Goal: Transaction & Acquisition: Download file/media

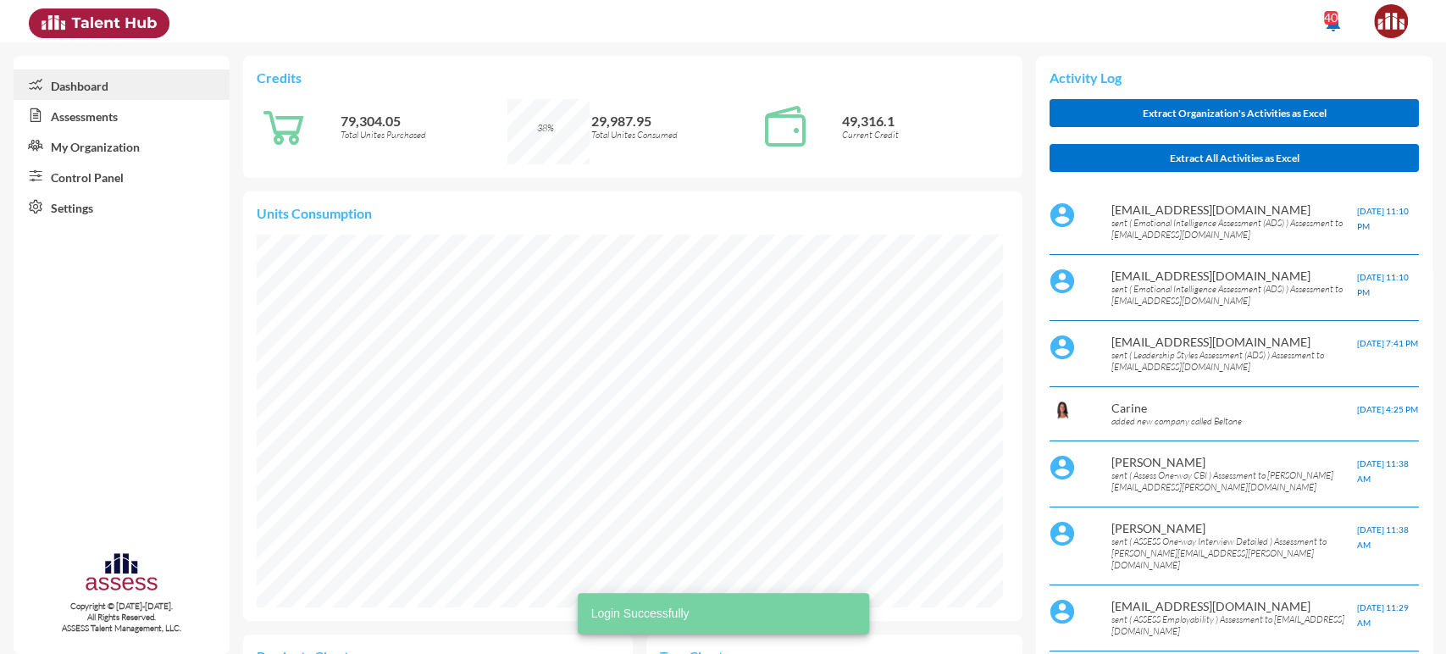
click at [92, 173] on link "Control Panel" at bounding box center [122, 176] width 216 height 31
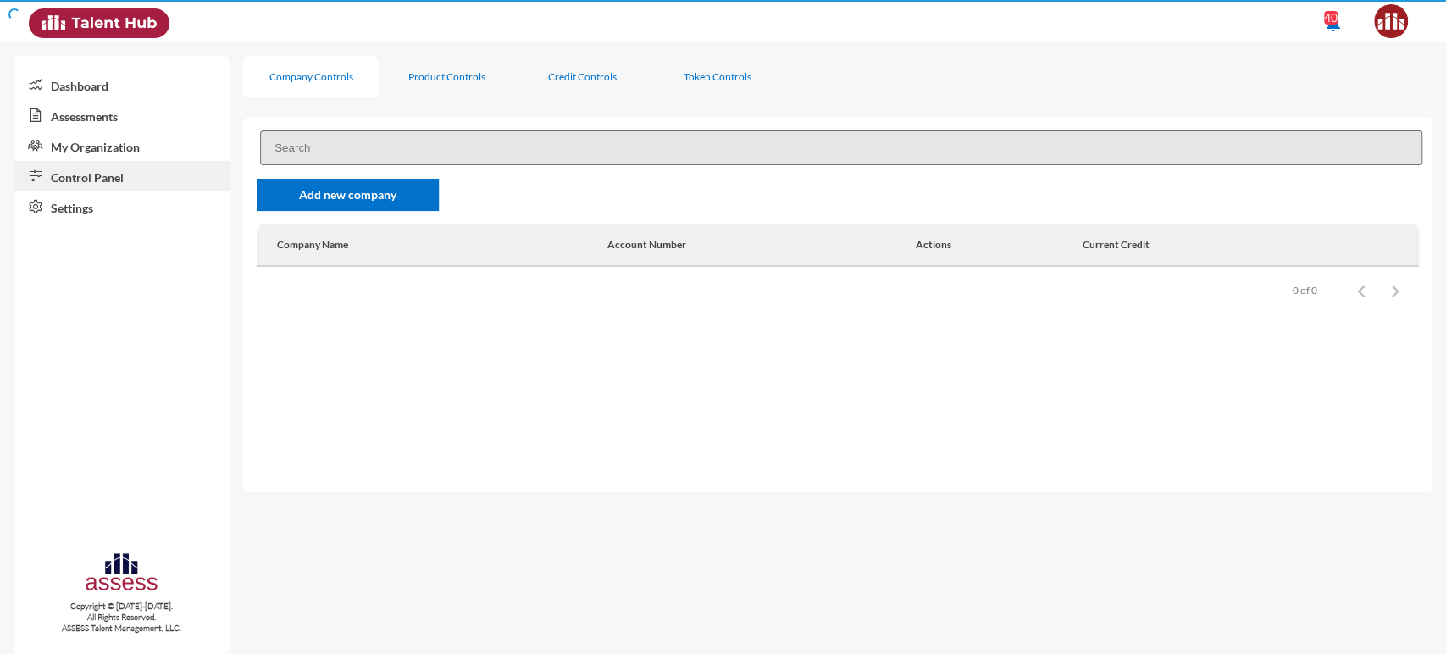
click at [104, 175] on link "Control Panel" at bounding box center [122, 176] width 216 height 31
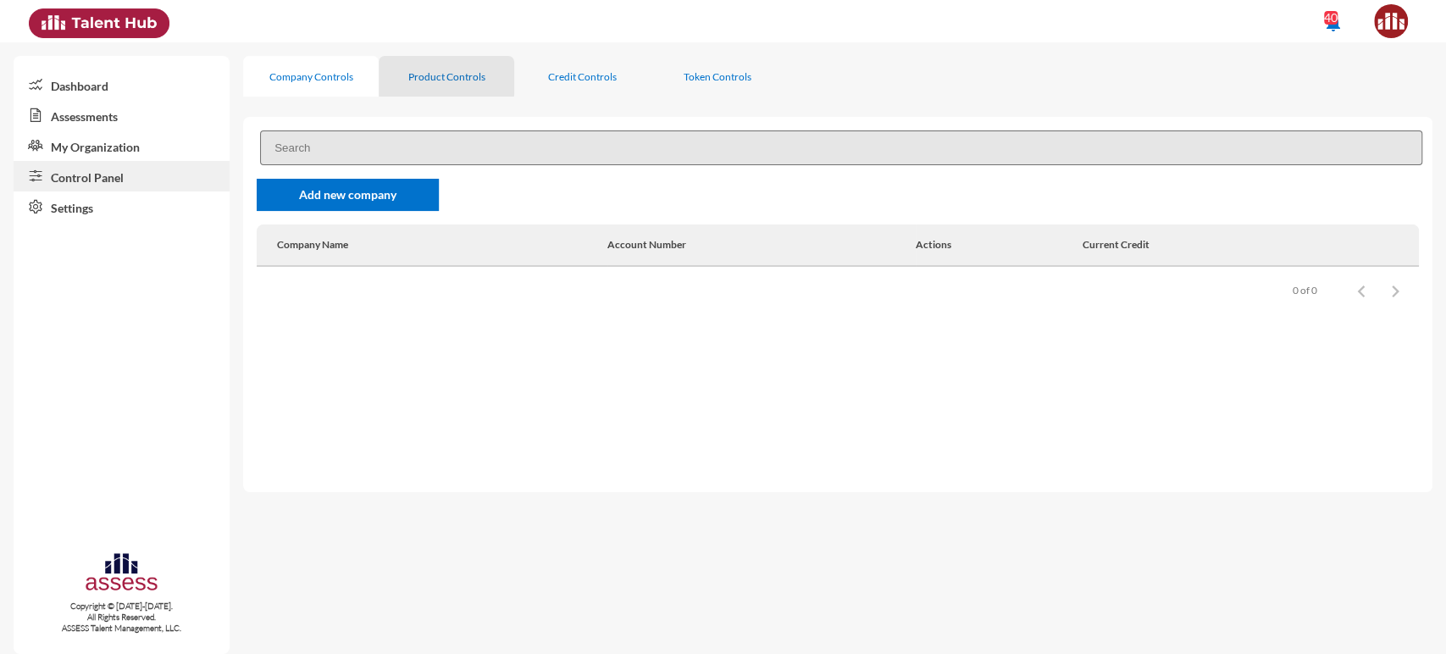
click at [436, 63] on div "Product Controls" at bounding box center [447, 76] width 136 height 41
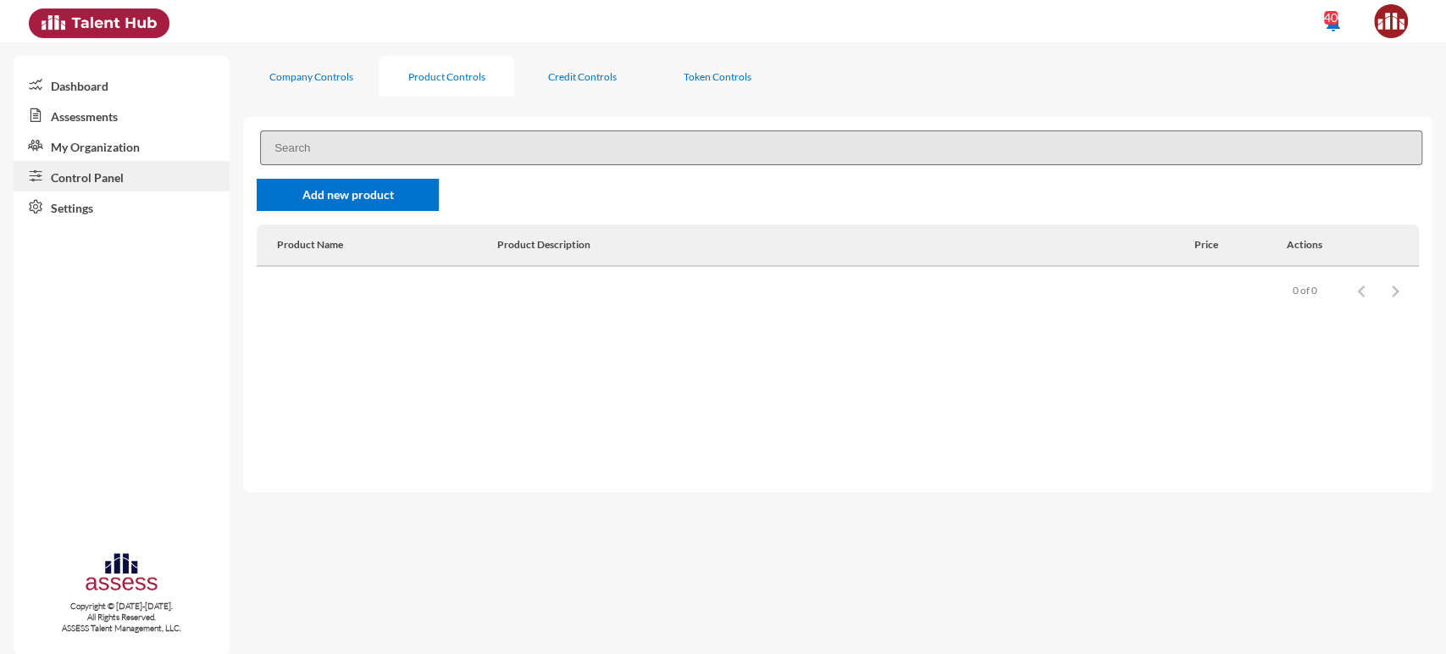
click at [369, 139] on input at bounding box center [841, 147] width 1163 height 35
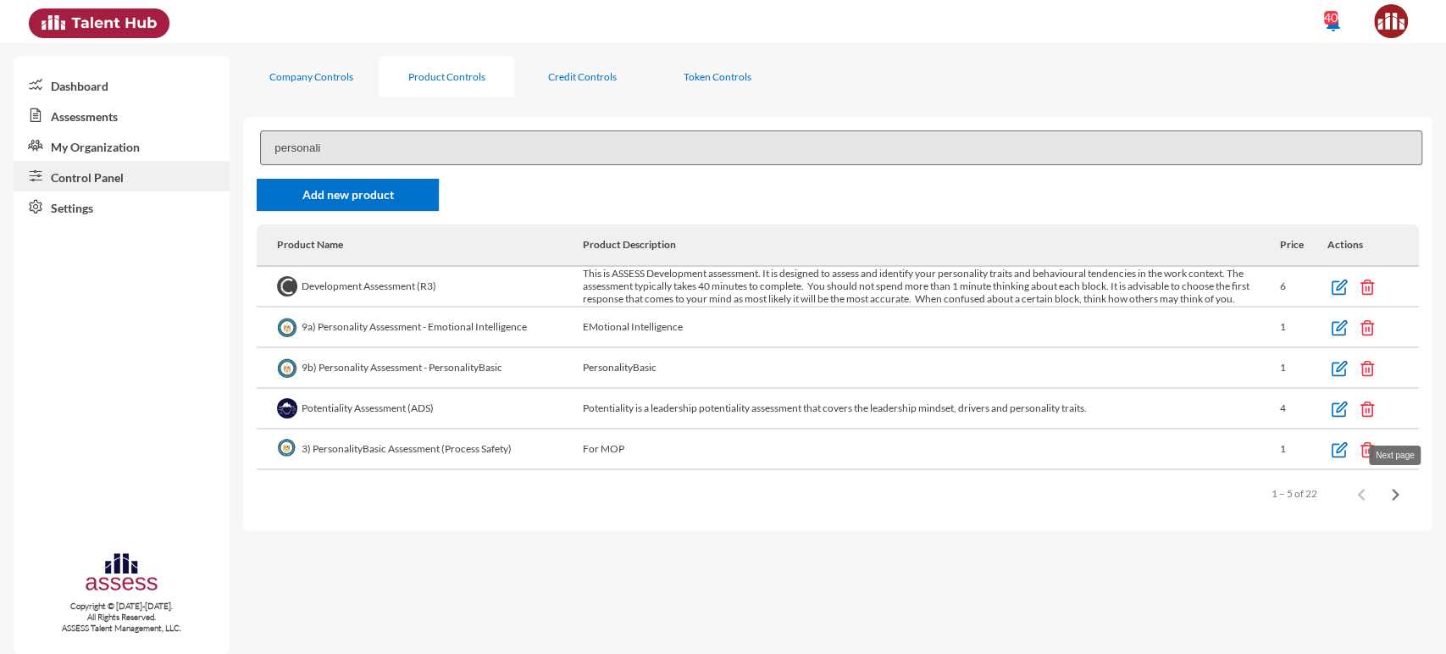
type input "personali"
click at [1396, 493] on icon "Next page" at bounding box center [1396, 495] width 8 height 12
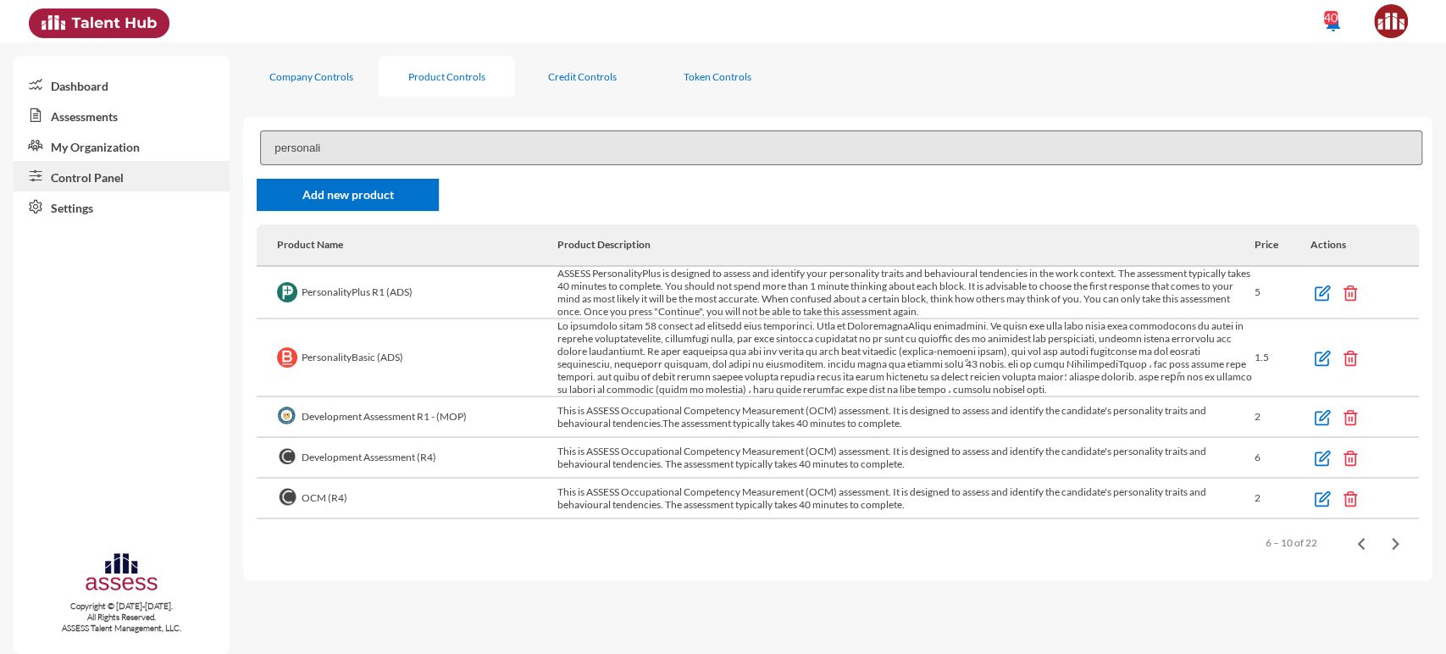
click at [135, 105] on link "Assessments" at bounding box center [122, 115] width 216 height 31
click at [102, 120] on link "Assessments" at bounding box center [122, 115] width 216 height 31
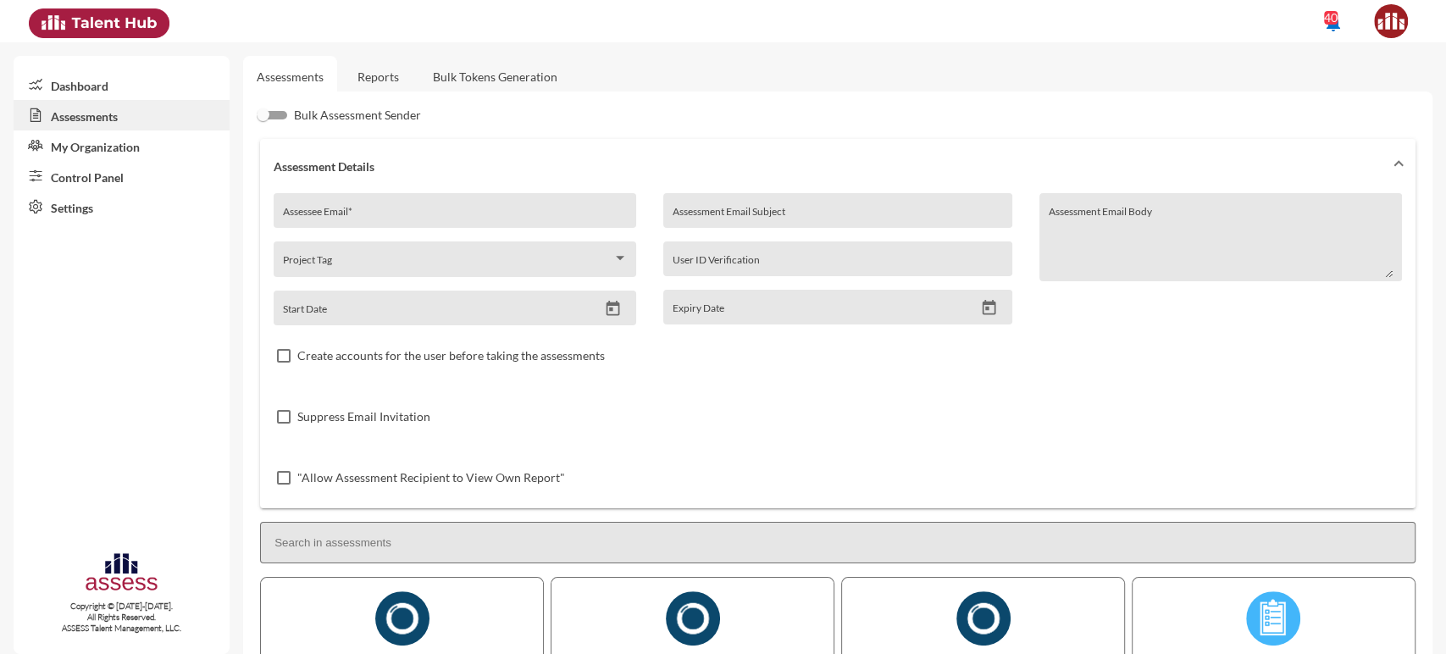
click at [373, 85] on link "Reports" at bounding box center [378, 77] width 69 height 42
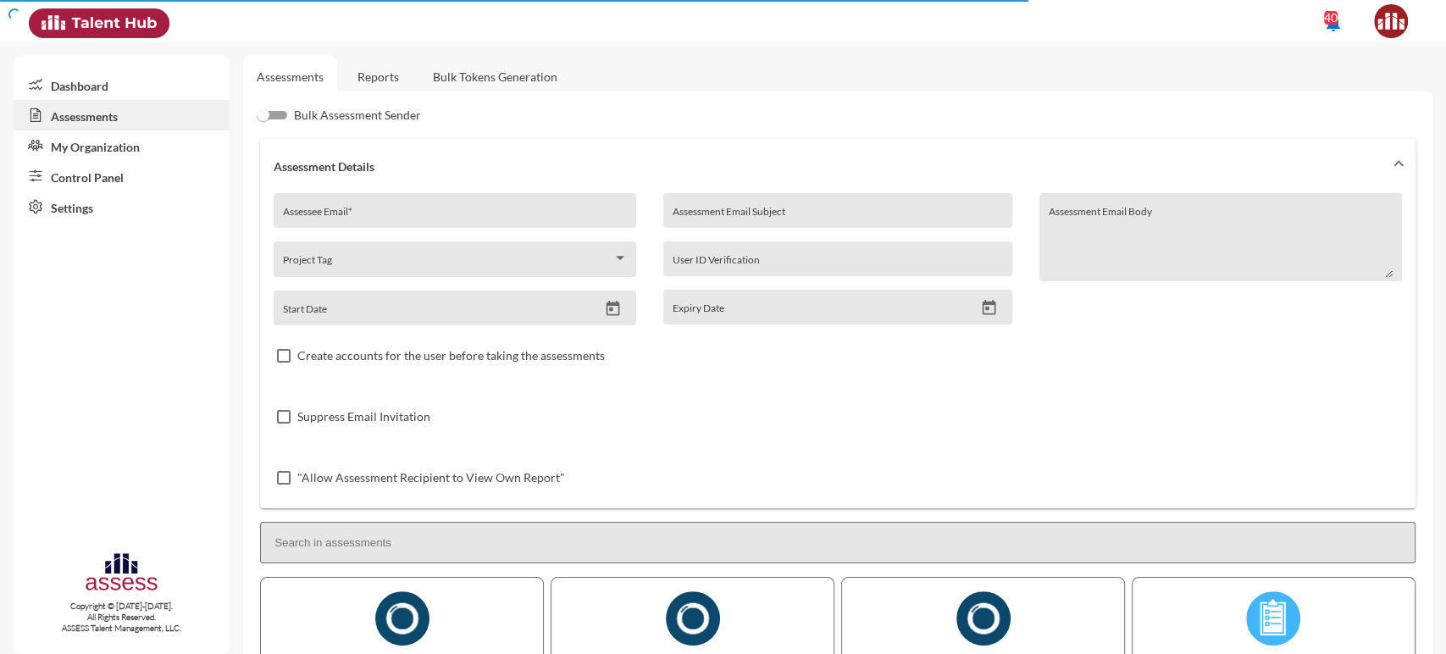
click at [373, 70] on link "Reports" at bounding box center [378, 77] width 69 height 42
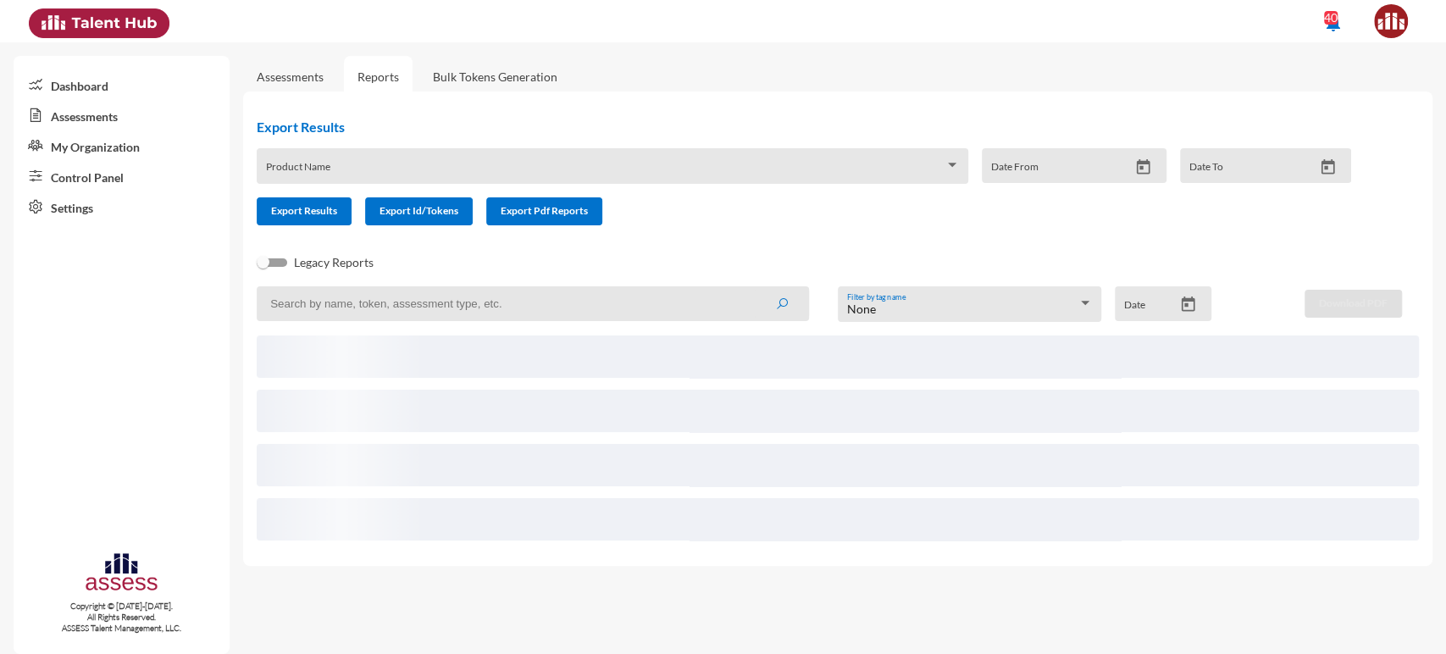
click at [327, 319] on input at bounding box center [533, 303] width 552 height 35
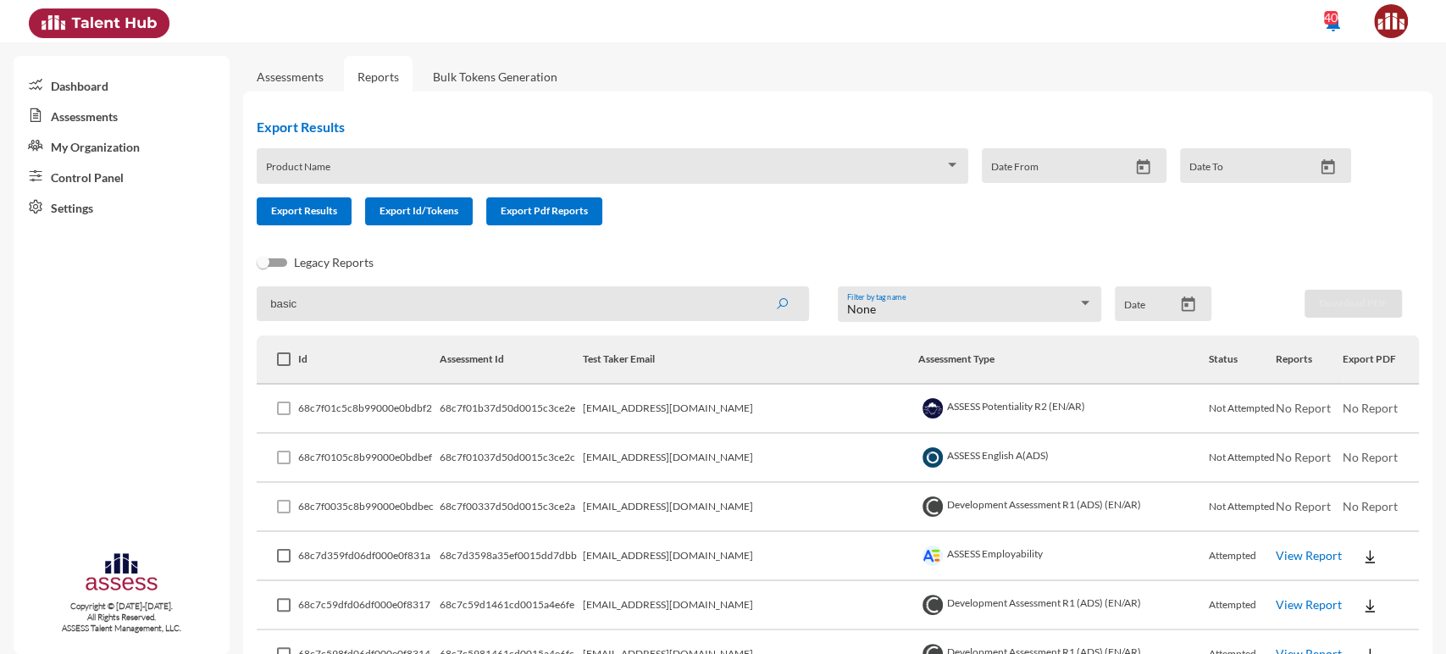
click at [455, 307] on input "basic" at bounding box center [533, 303] width 552 height 35
type input "personalitybas"
click at [755, 288] on button "submit" at bounding box center [782, 303] width 54 height 31
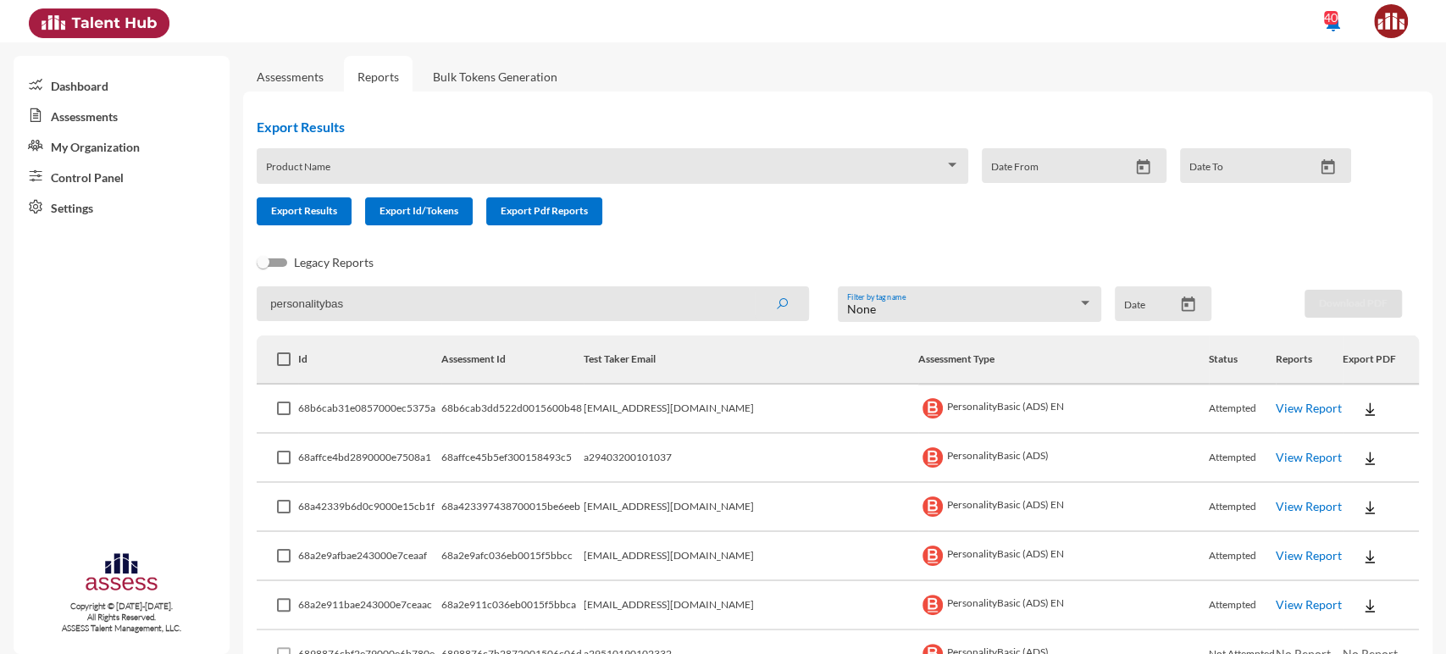
click at [1280, 458] on link "View Report" at bounding box center [1309, 457] width 66 height 14
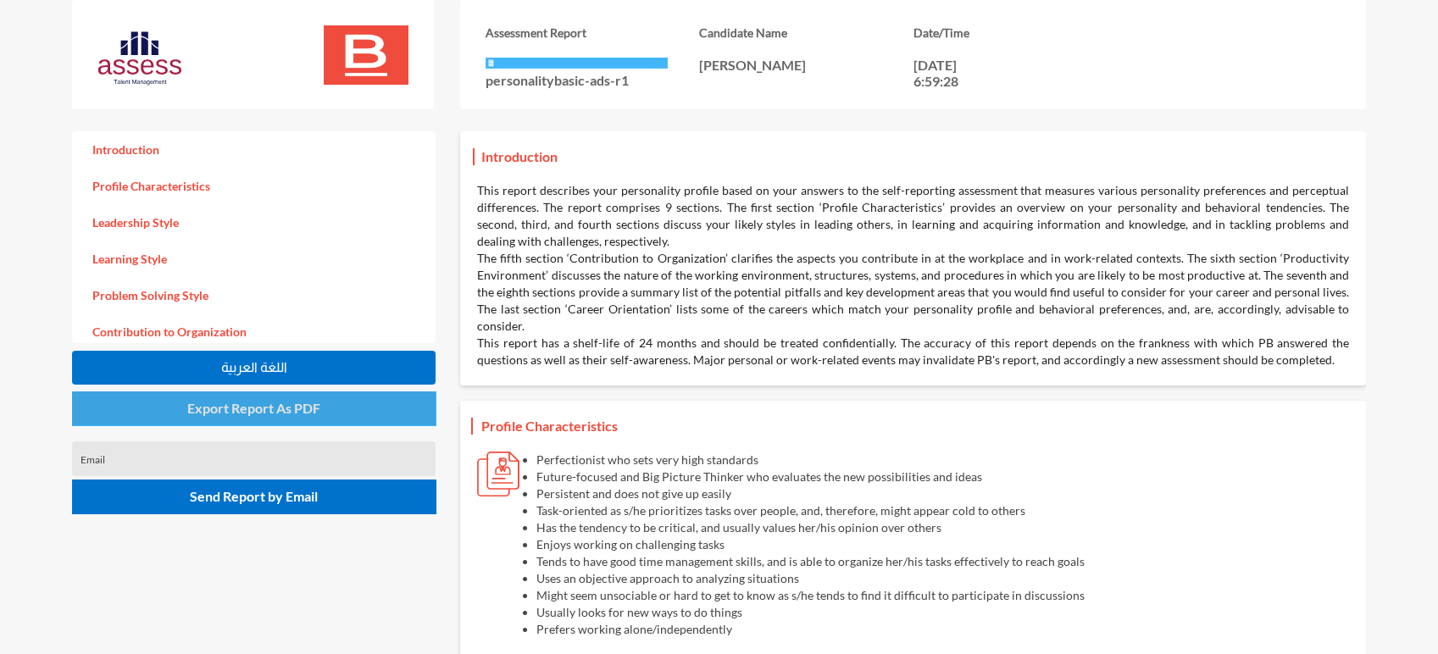
click at [346, 414] on button "Export Report As PDF" at bounding box center [254, 408] width 364 height 34
